Goal: Transaction & Acquisition: Purchase product/service

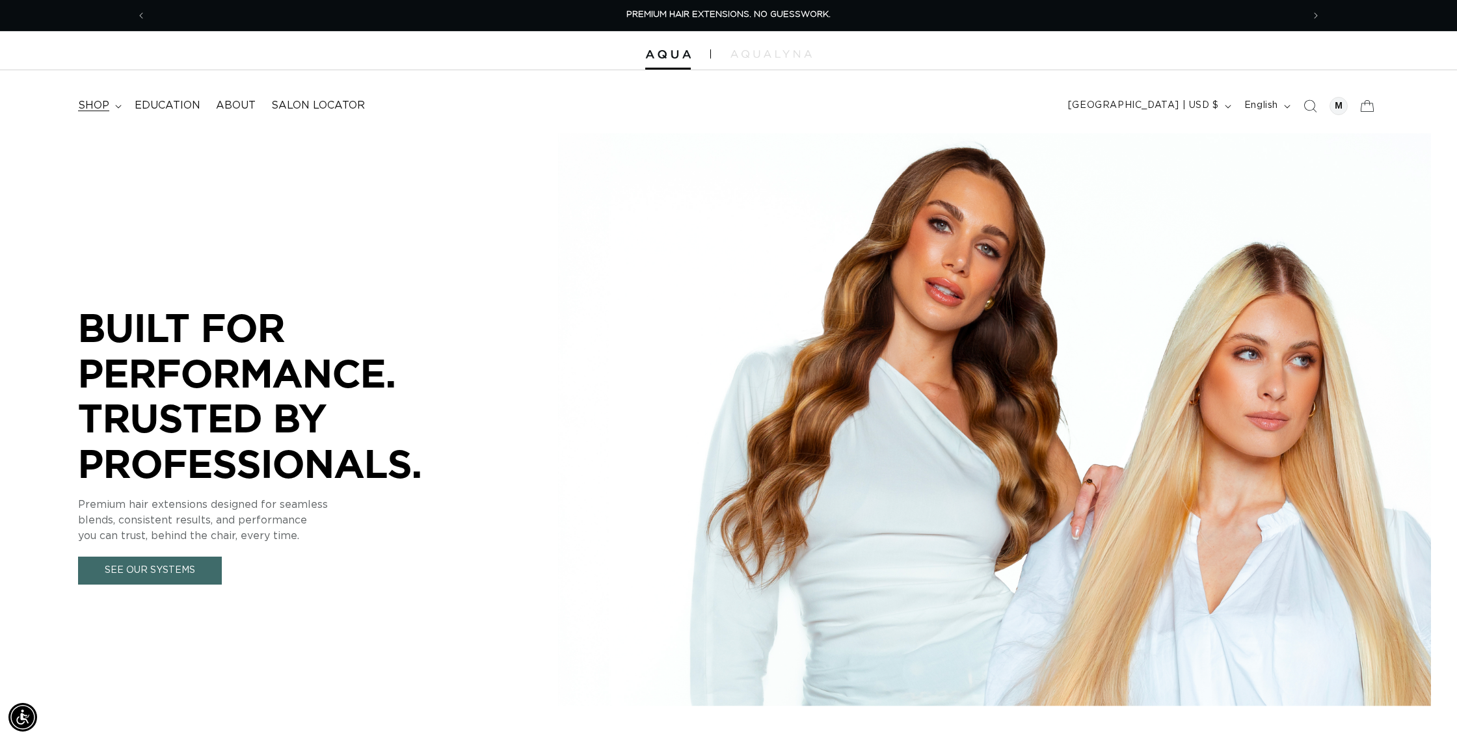
click at [104, 111] on span "shop" at bounding box center [93, 106] width 31 height 14
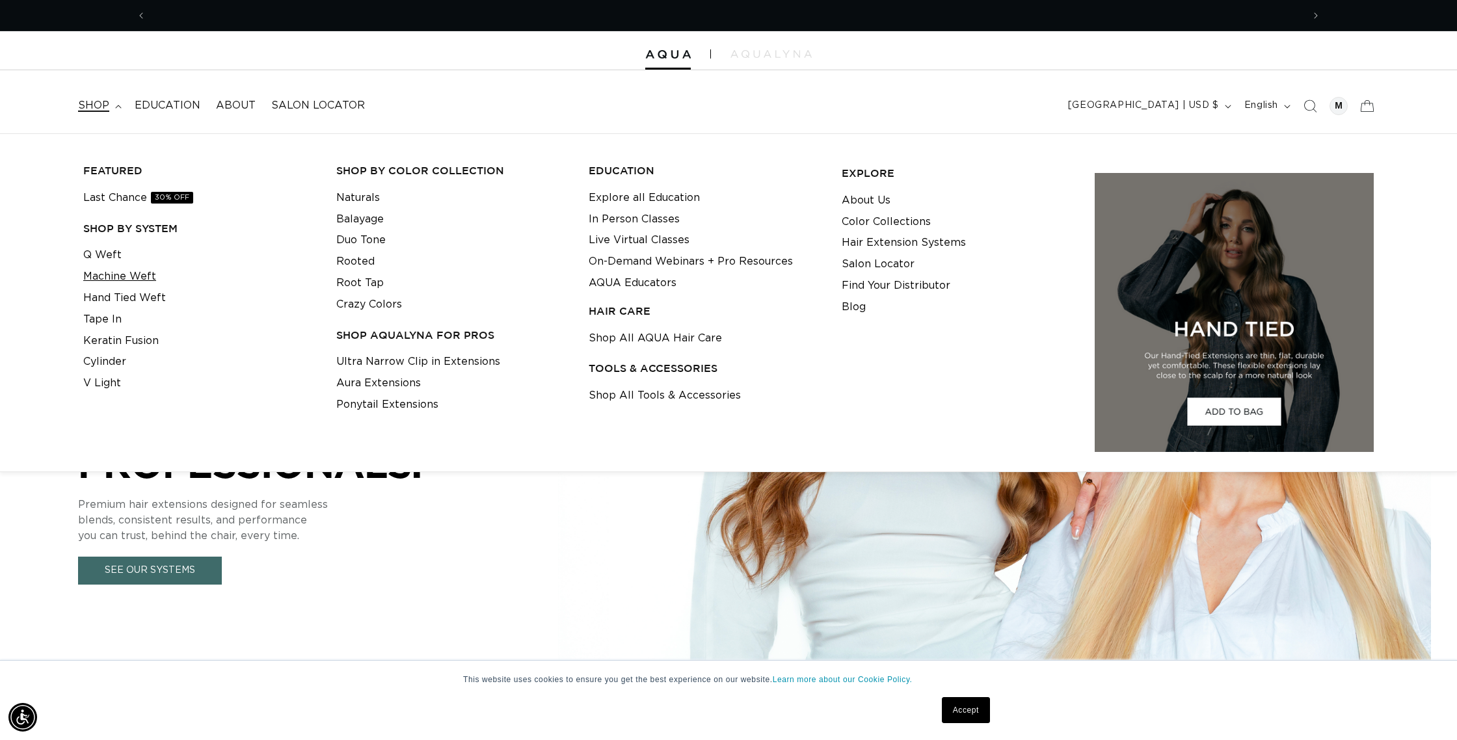
scroll to position [0, 1157]
click at [102, 256] on link "Q Weft" at bounding box center [102, 255] width 38 height 21
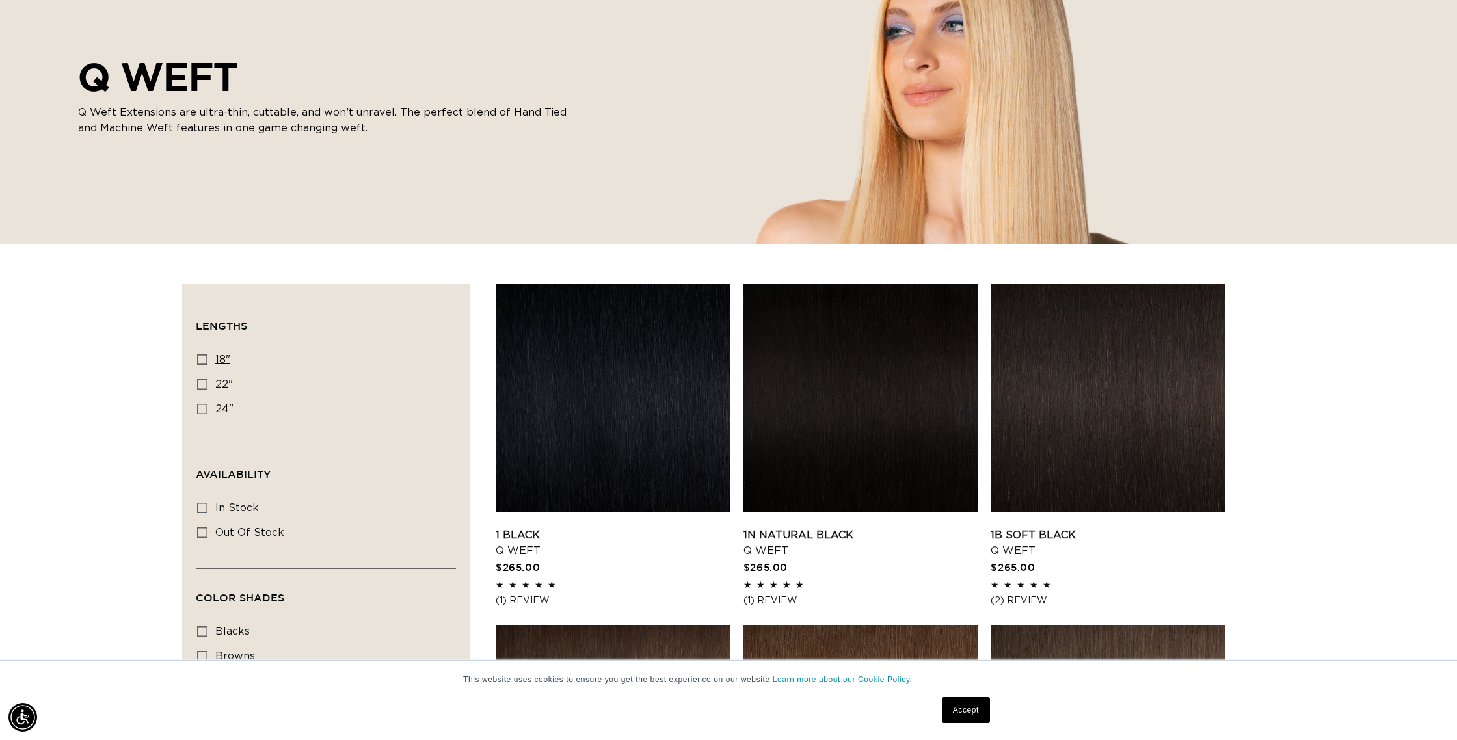
scroll to position [195, 0]
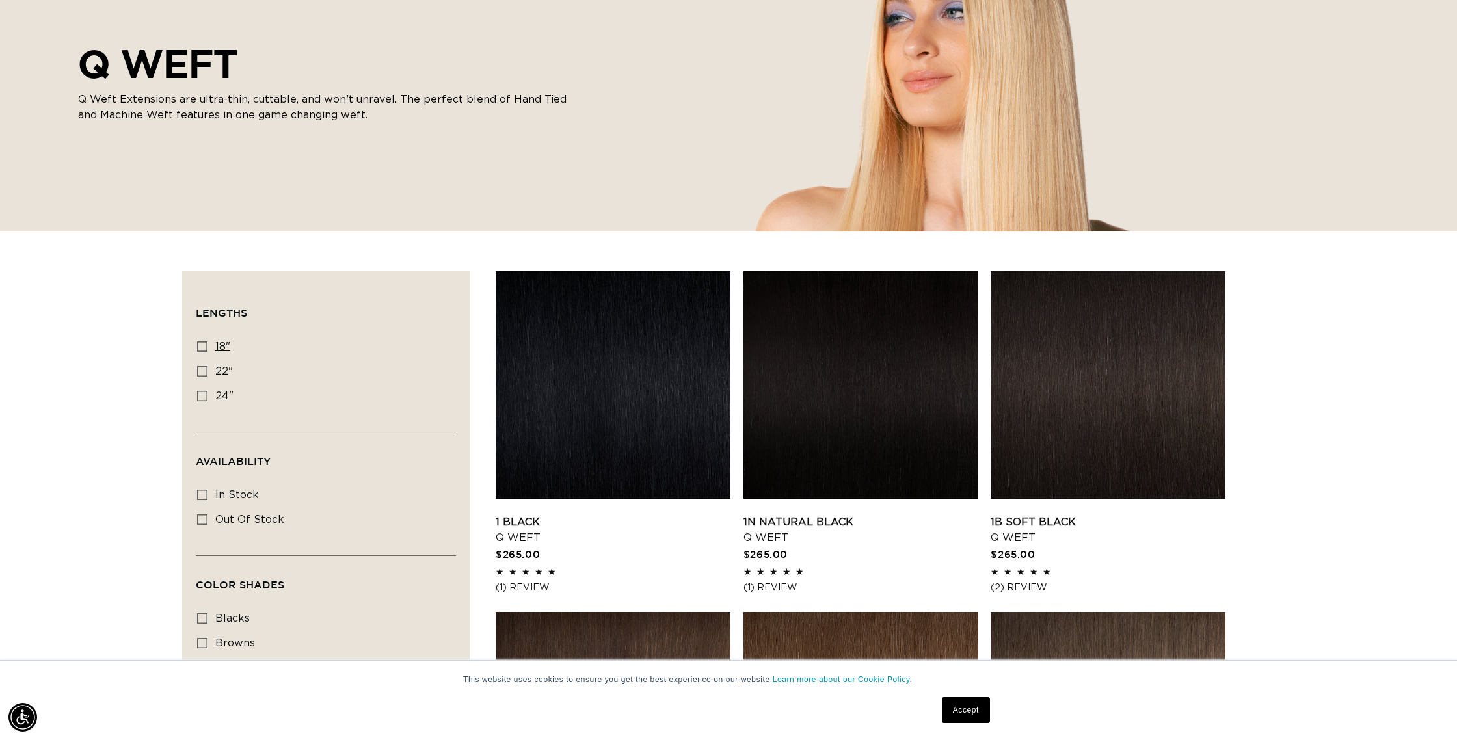
click at [221, 346] on span "18"" at bounding box center [222, 347] width 15 height 10
click at [208, 346] on input "18" 18" (5 products)" at bounding box center [202, 347] width 10 height 10
checkbox input "true"
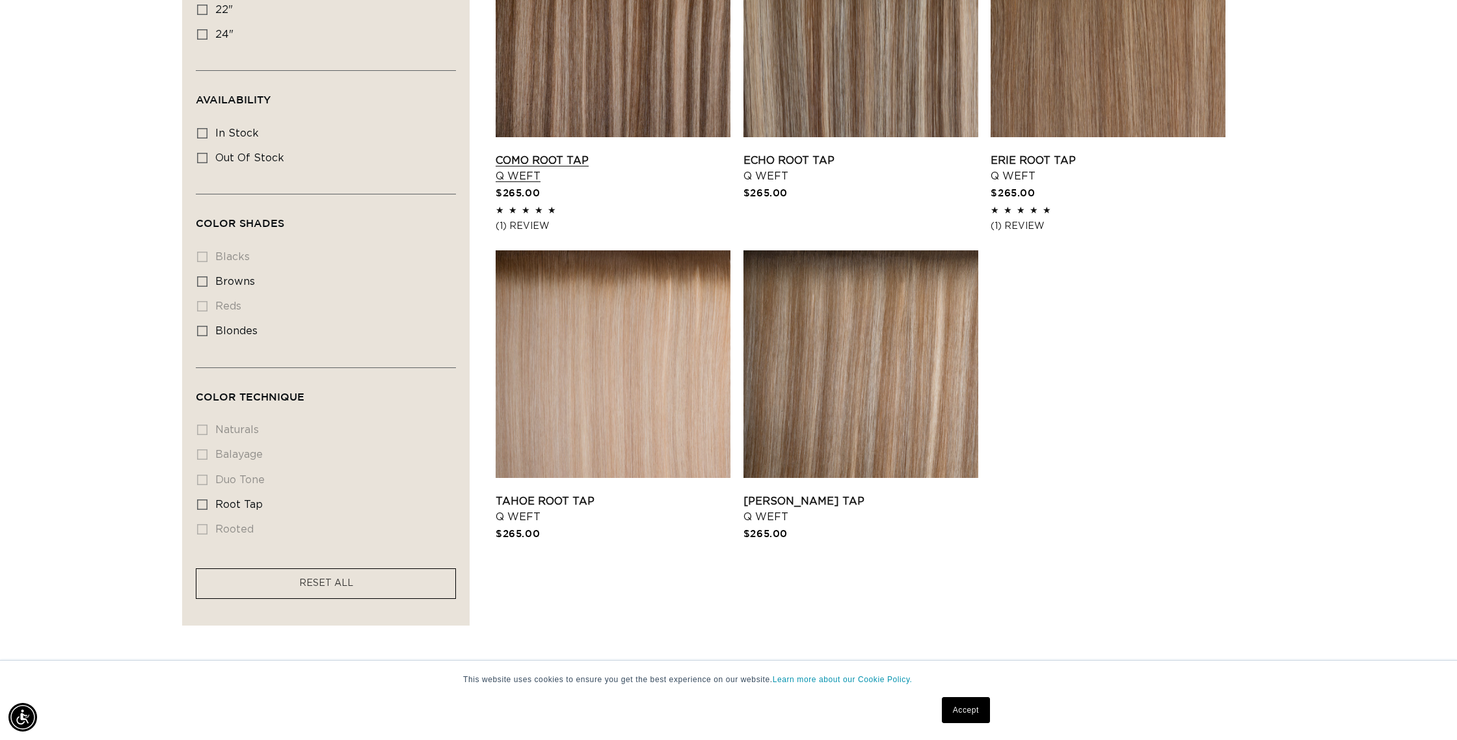
click at [576, 153] on link "Como Root Tap Q Weft" at bounding box center [613, 168] width 235 height 31
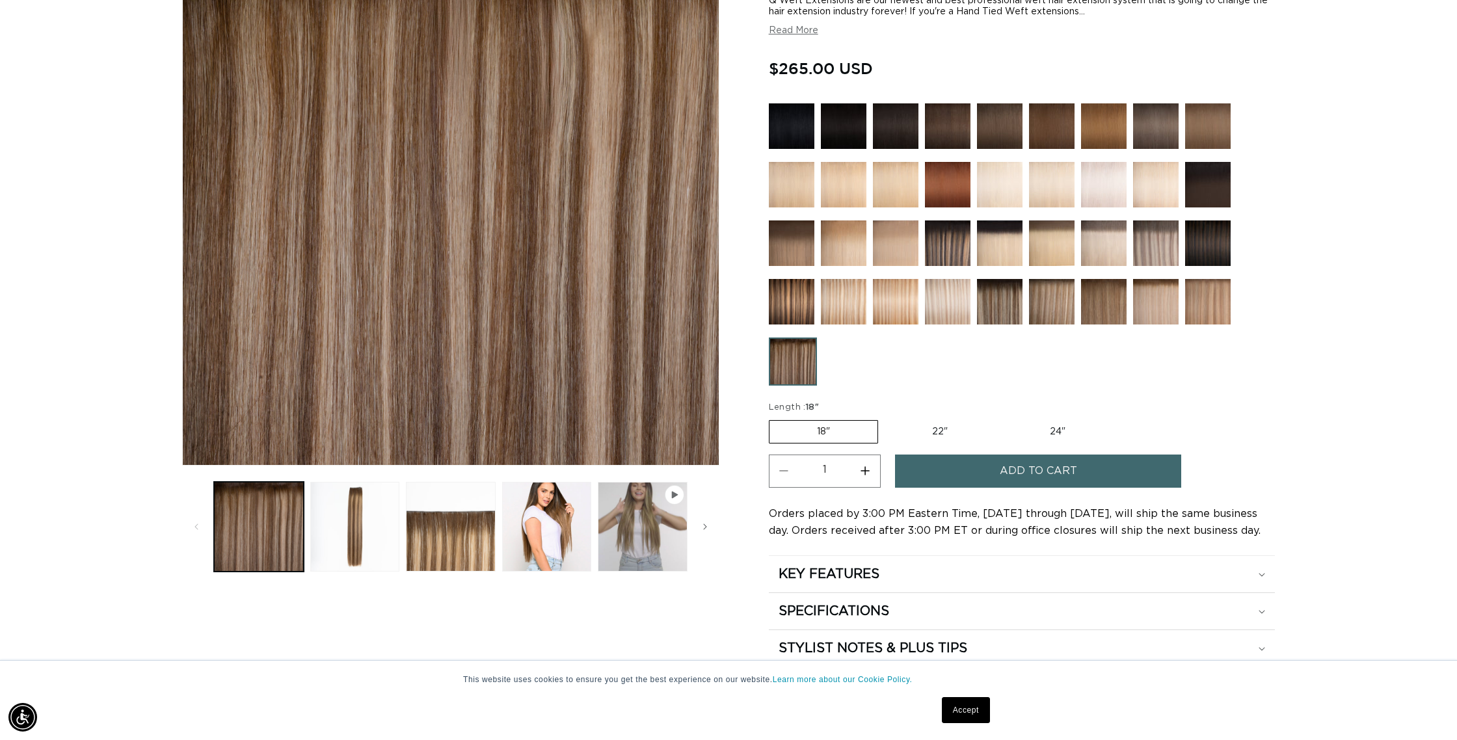
scroll to position [252, 0]
click at [792, 431] on label "18" Variant sold out or unavailable" at bounding box center [823, 431] width 109 height 23
click at [773, 418] on input "18" Variant sold out or unavailable" at bounding box center [772, 417] width 1 height 1
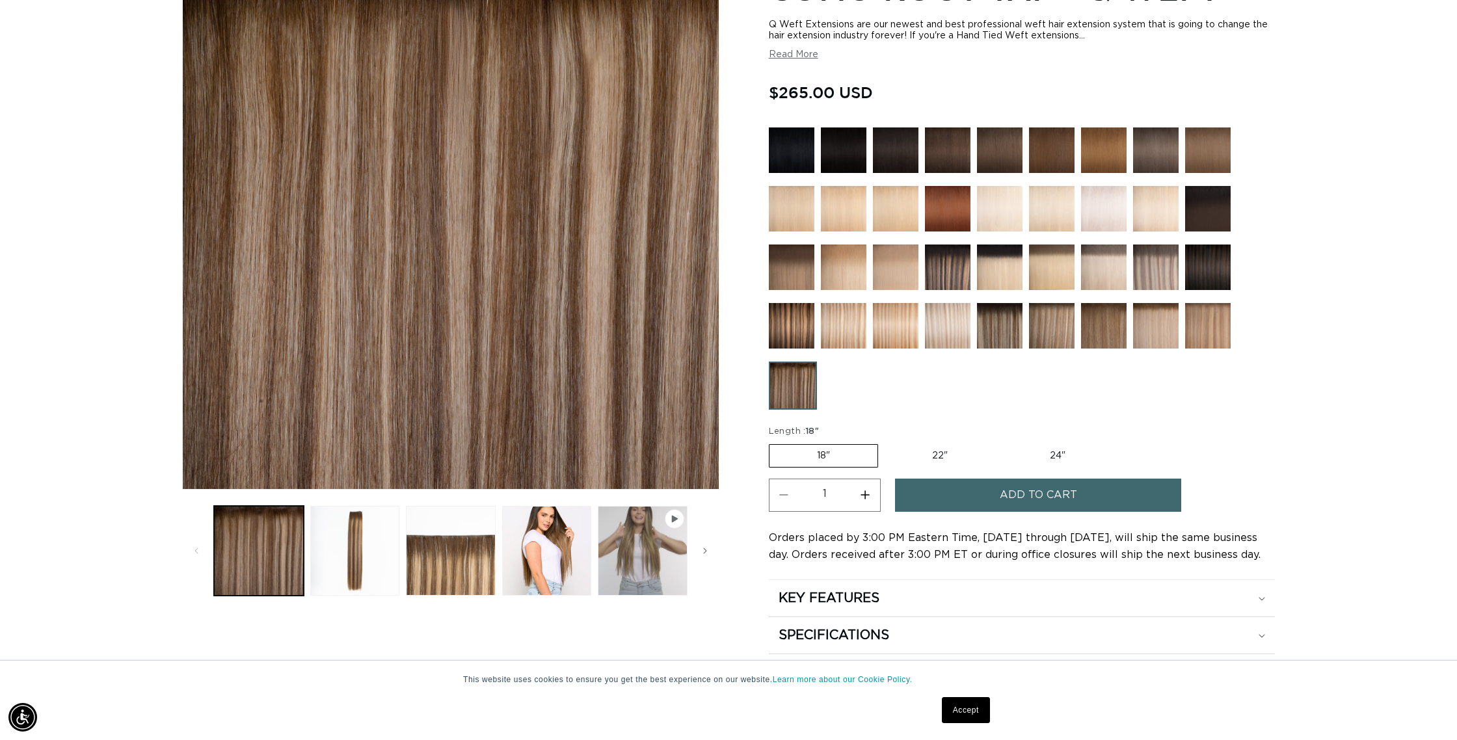
scroll to position [169, 0]
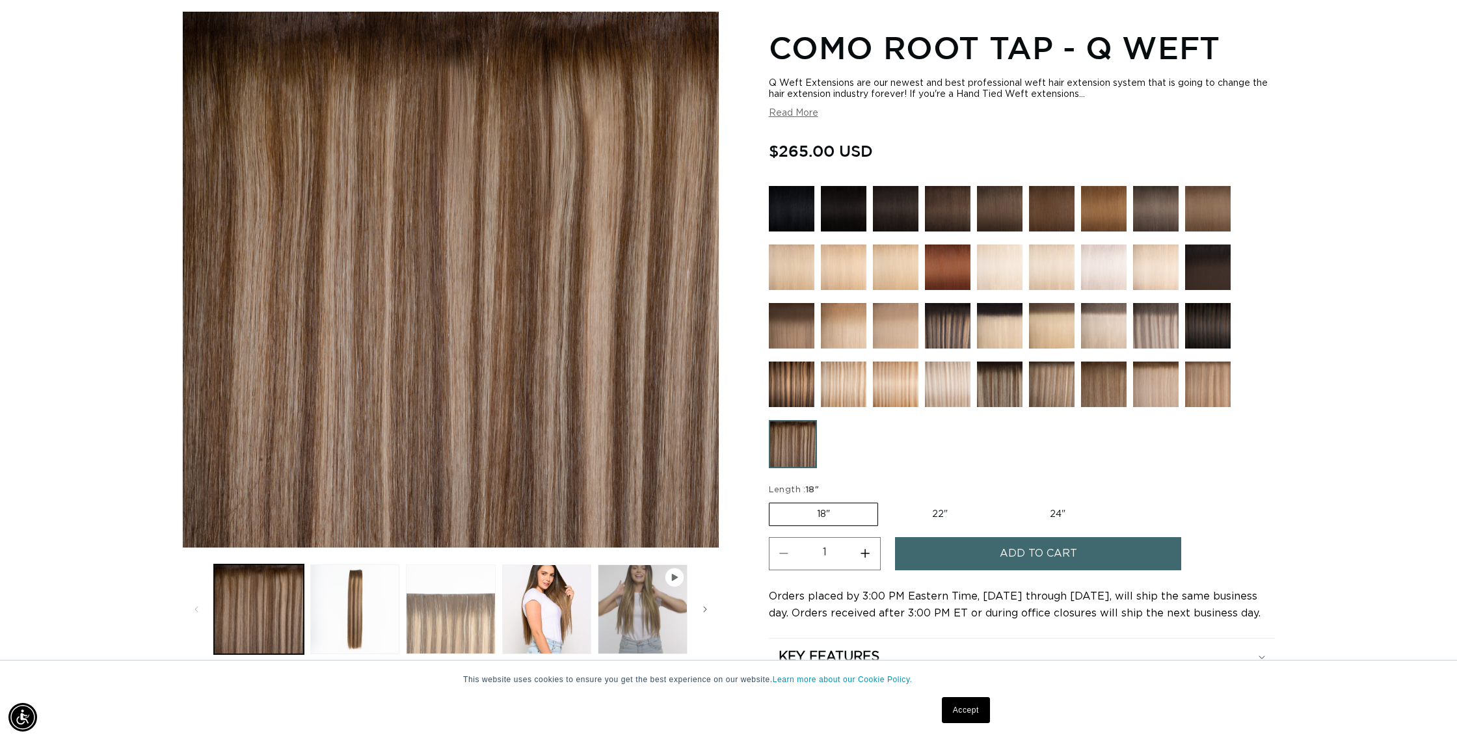
click at [460, 640] on button "Load image 3 in gallery view" at bounding box center [451, 610] width 90 height 90
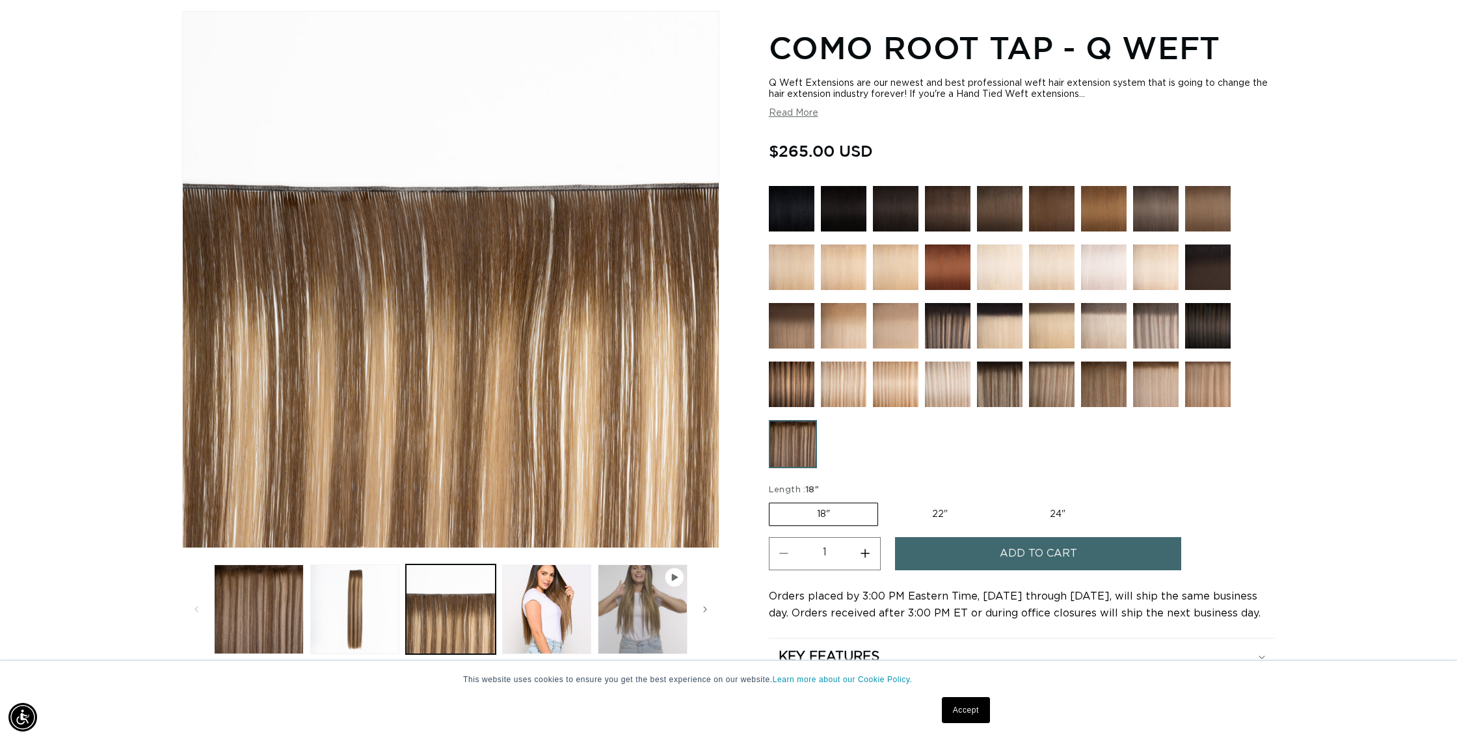
scroll to position [0, 0]
click at [1059, 558] on span "Add to cart" at bounding box center [1038, 553] width 77 height 33
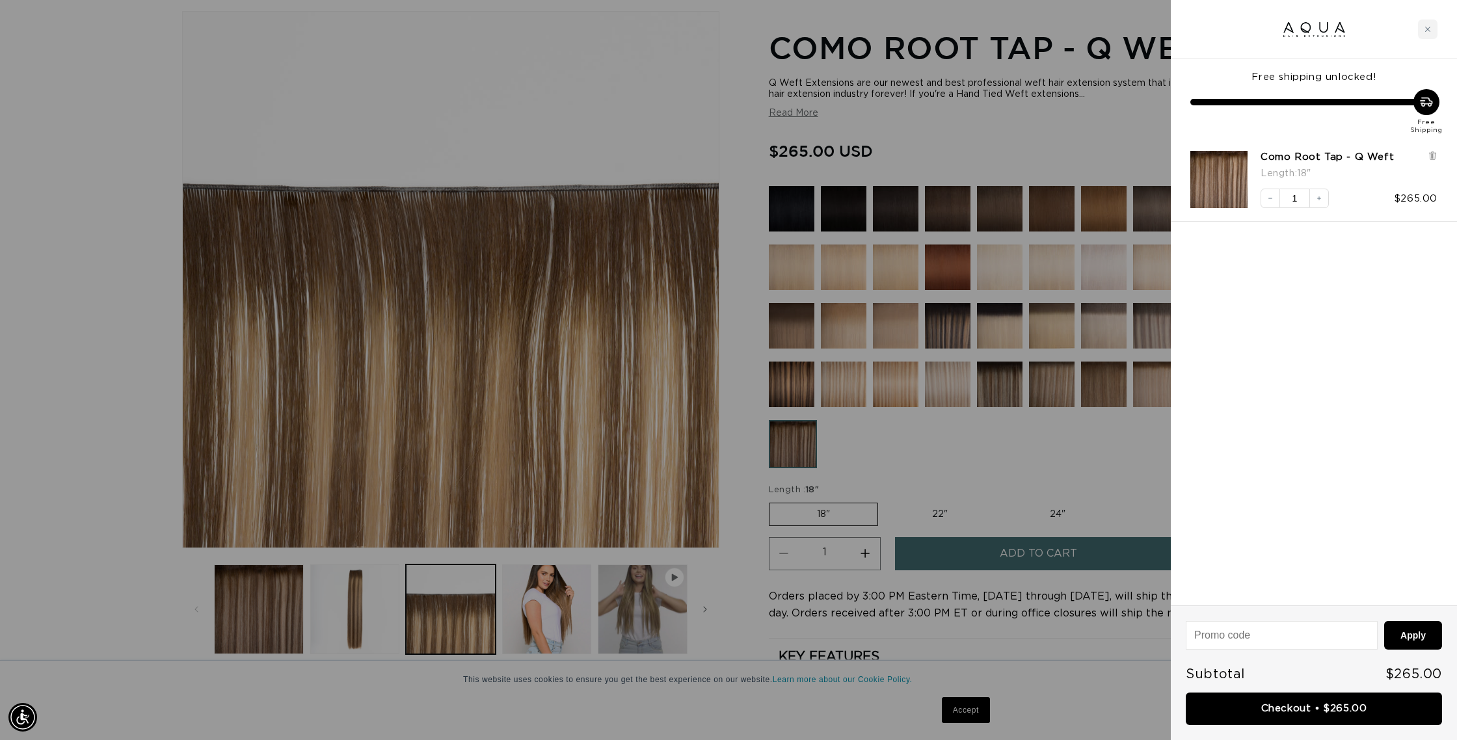
scroll to position [0, 1157]
click at [1421, 33] on div "Close cart" at bounding box center [1428, 30] width 20 height 20
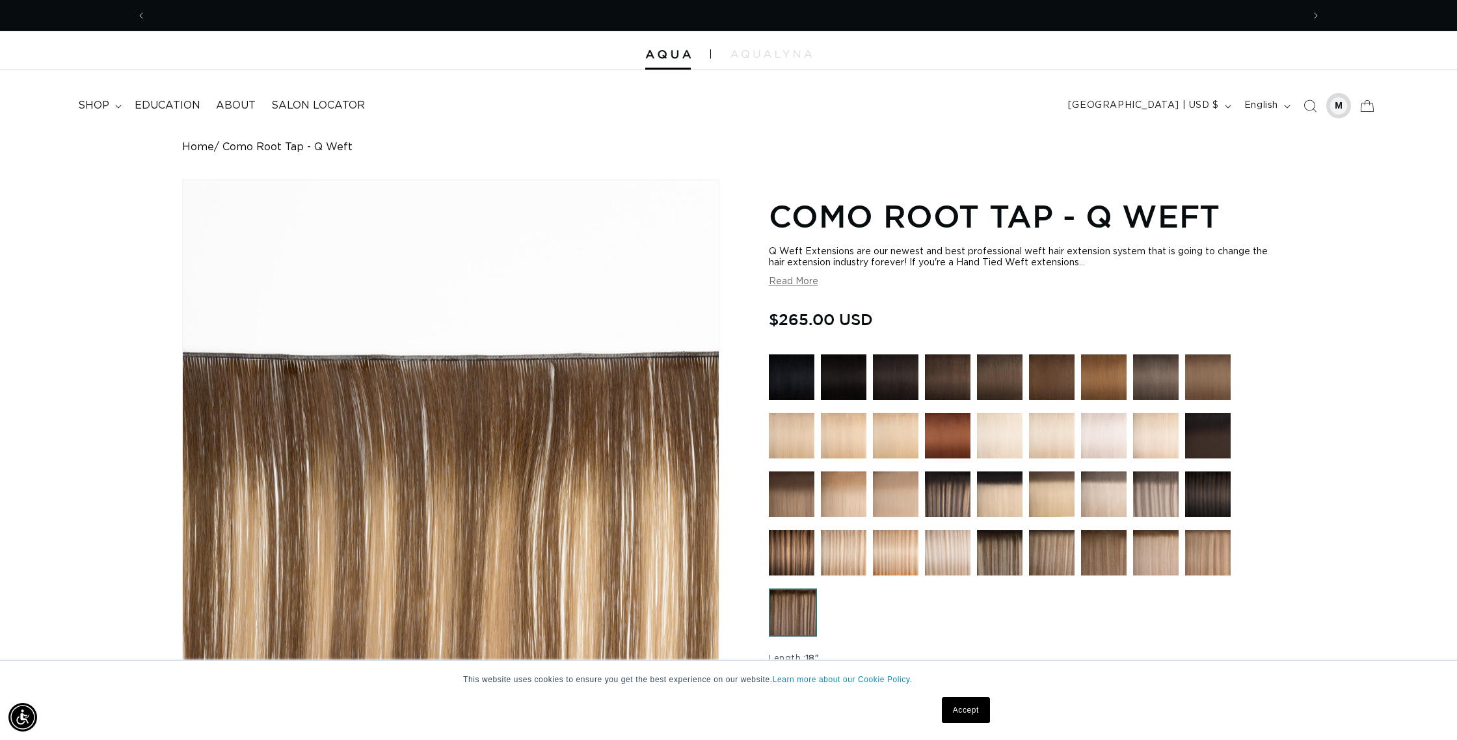
scroll to position [0, 2314]
click at [1335, 113] on div at bounding box center [1339, 106] width 18 height 18
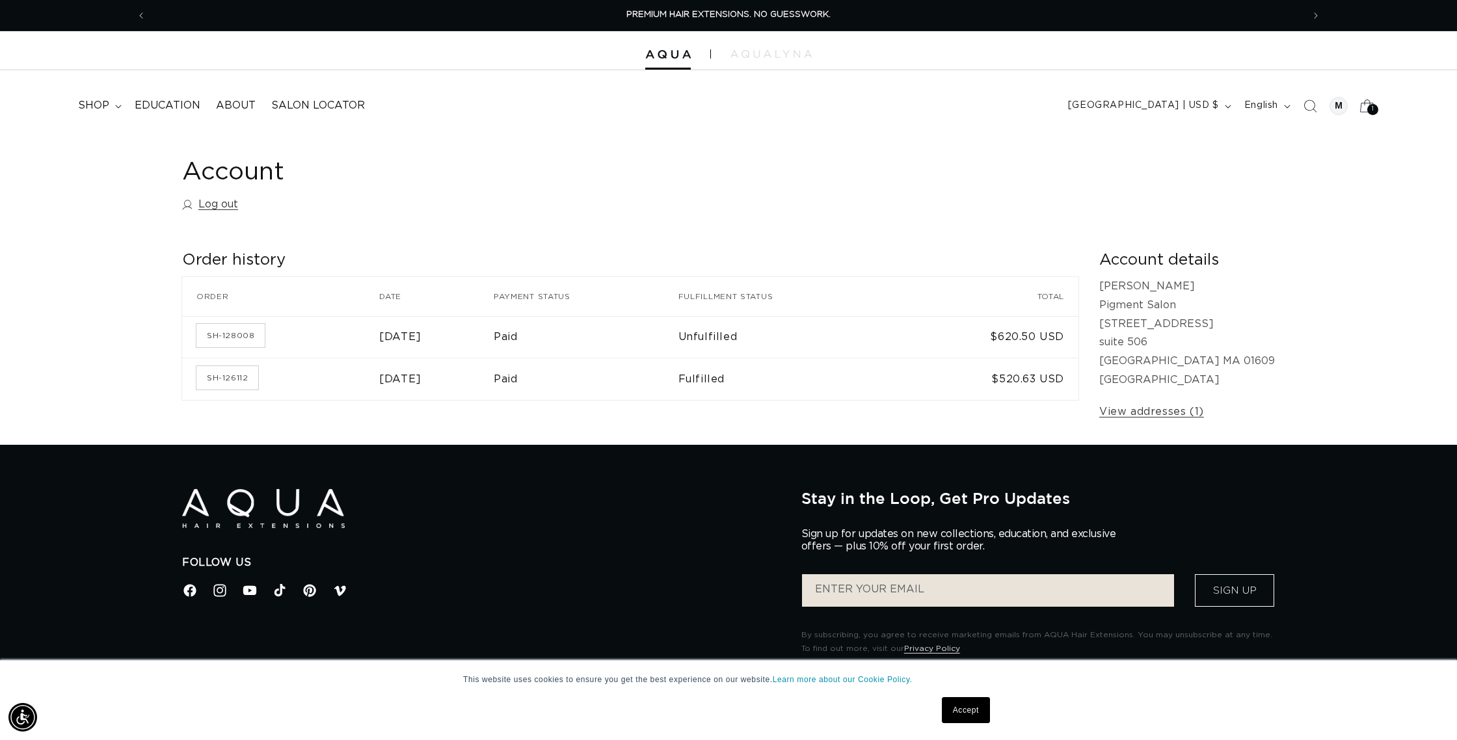
click at [1370, 105] on div "1 1" at bounding box center [1373, 109] width 11 height 11
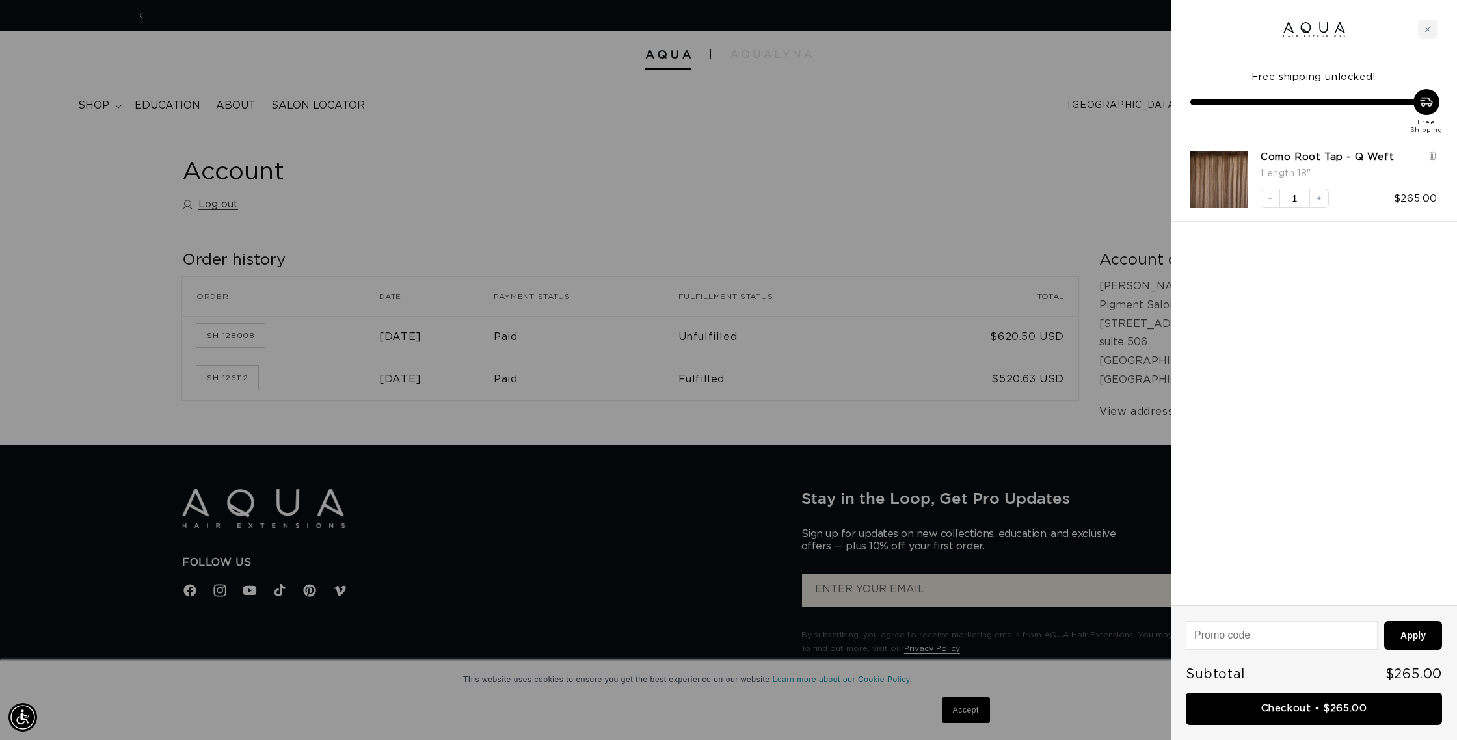
scroll to position [0, 1157]
click at [794, 172] on div at bounding box center [728, 370] width 1457 height 740
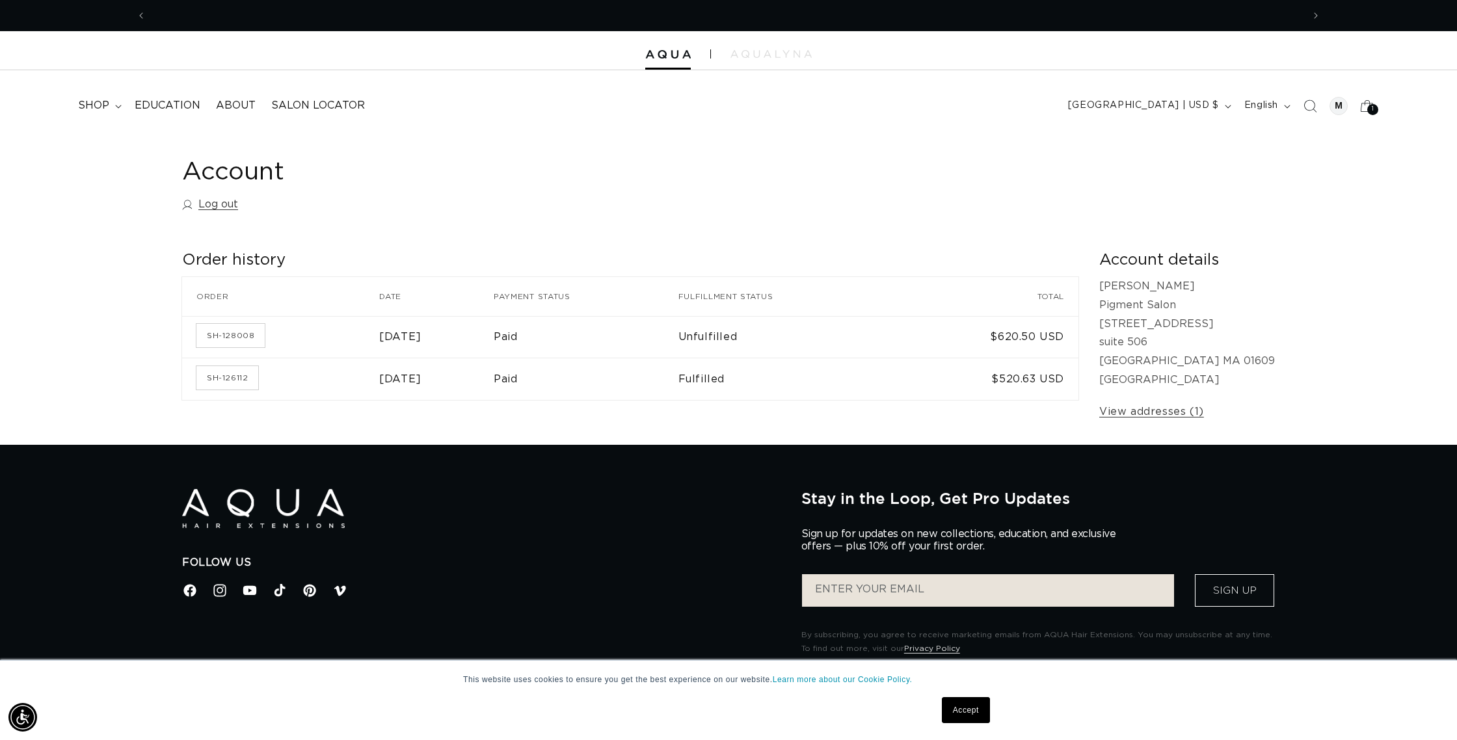
scroll to position [0, 0]
